Goal: Task Accomplishment & Management: Manage account settings

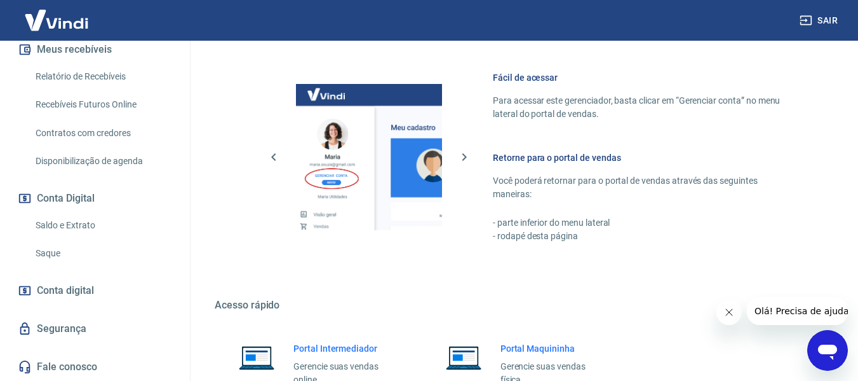
scroll to position [662, 0]
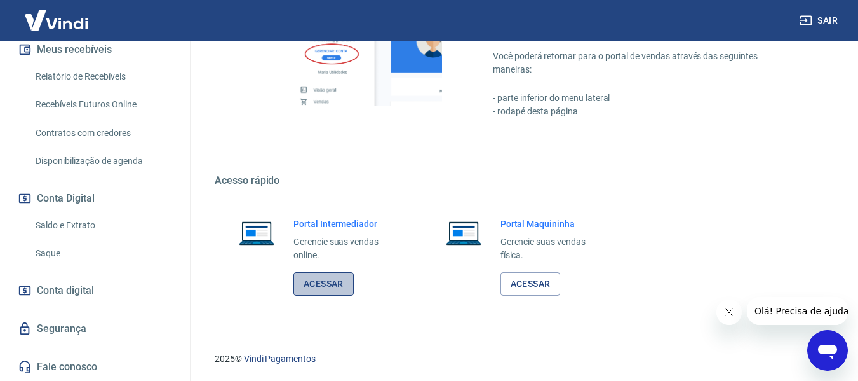
click at [320, 288] on link "Acessar" at bounding box center [324, 284] width 60 height 24
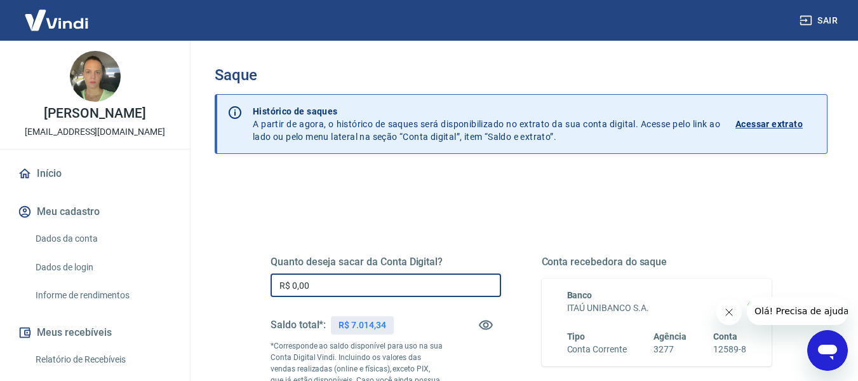
click at [418, 283] on input "R$ 0,00" at bounding box center [386, 285] width 231 height 24
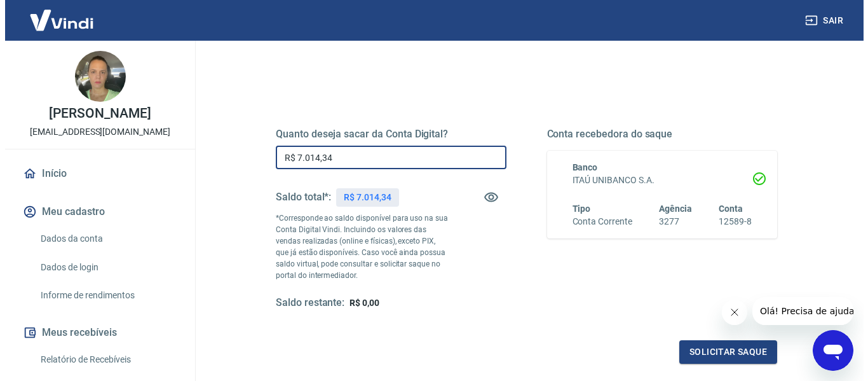
scroll to position [259, 0]
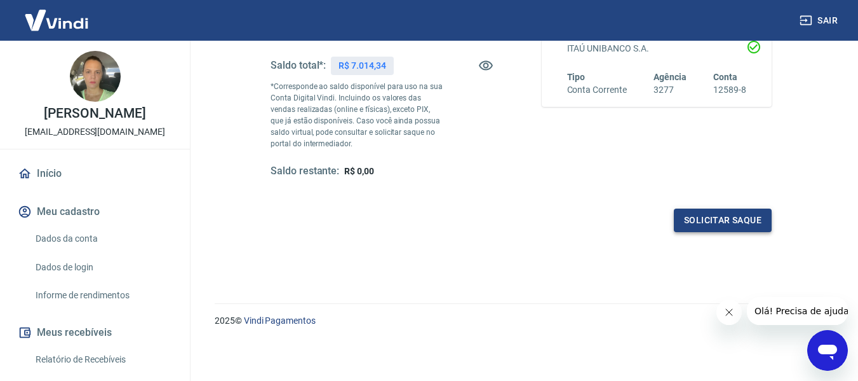
type input "R$ 7.014,34"
click at [712, 221] on button "Solicitar saque" at bounding box center [723, 220] width 98 height 24
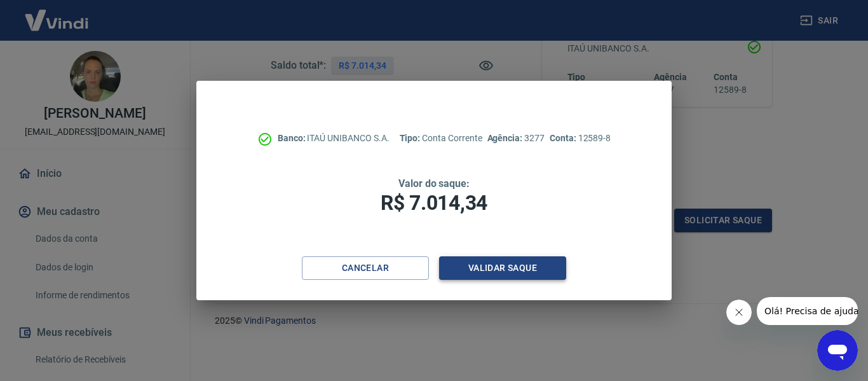
click at [535, 266] on button "Validar saque" at bounding box center [502, 268] width 127 height 24
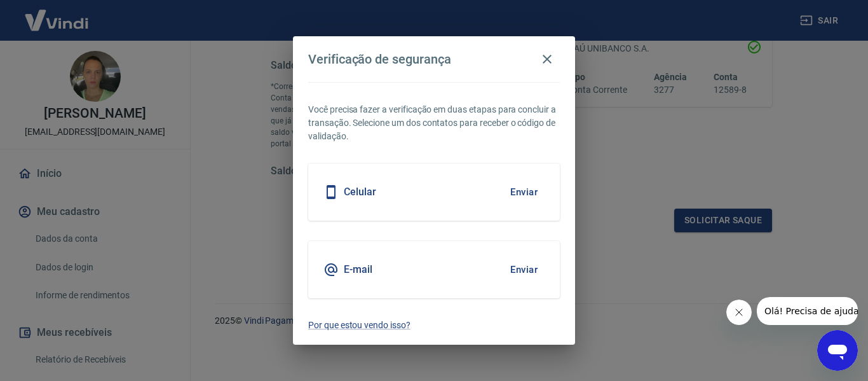
click at [530, 268] on button "Enviar" at bounding box center [523, 269] width 41 height 27
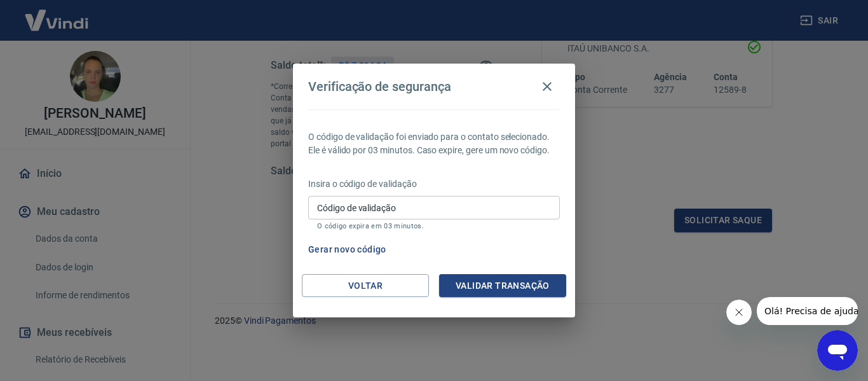
click at [371, 210] on input "Código de validação" at bounding box center [434, 208] width 252 height 24
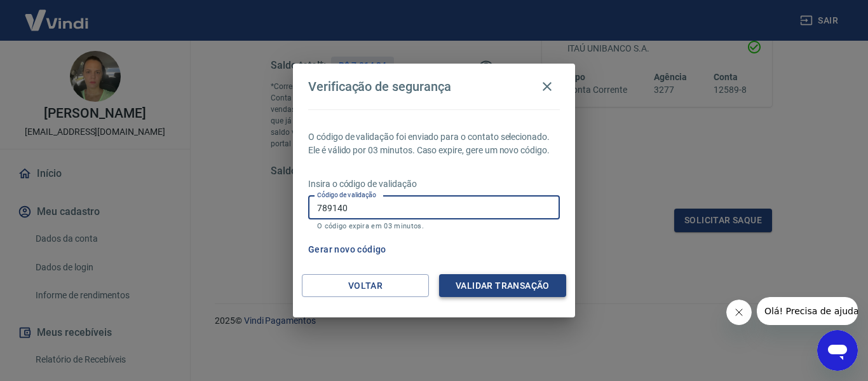
type input "789140"
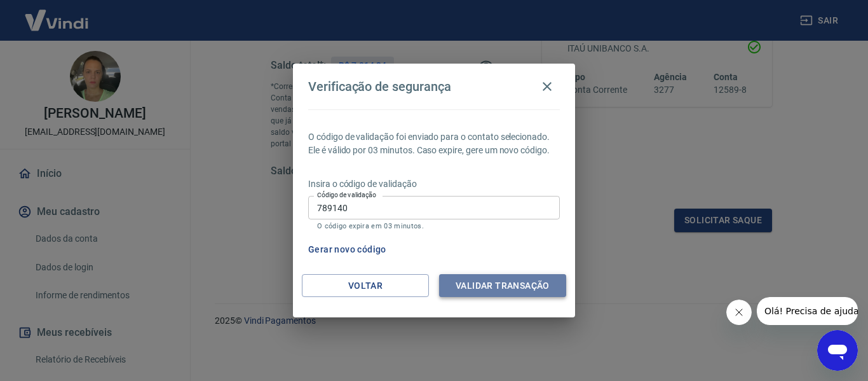
click at [506, 289] on button "Validar transação" at bounding box center [502, 286] width 127 height 24
